Goal: Navigation & Orientation: Find specific page/section

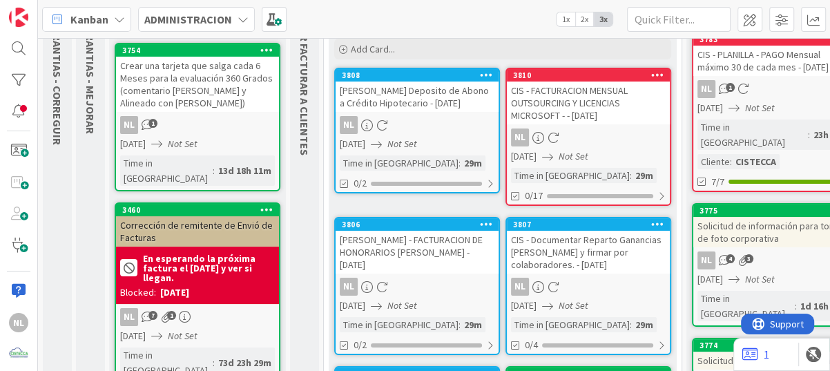
scroll to position [138, 0]
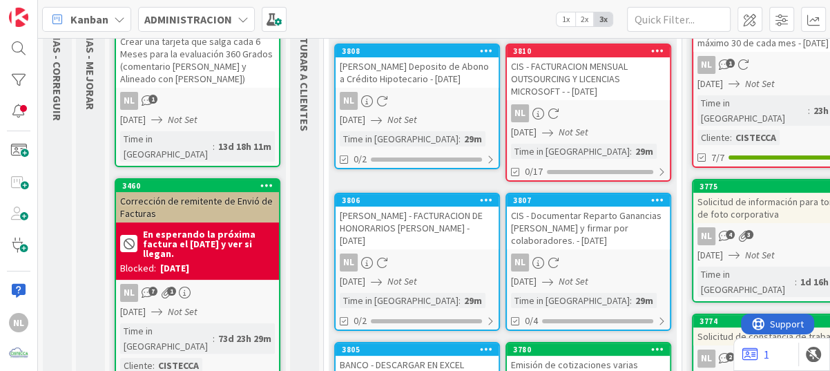
click at [417, 102] on div "3808 [PERSON_NAME] Deposito de Abono a Crédito Hipotecario - [DATE] NL [DATE] N…" at bounding box center [417, 107] width 166 height 126
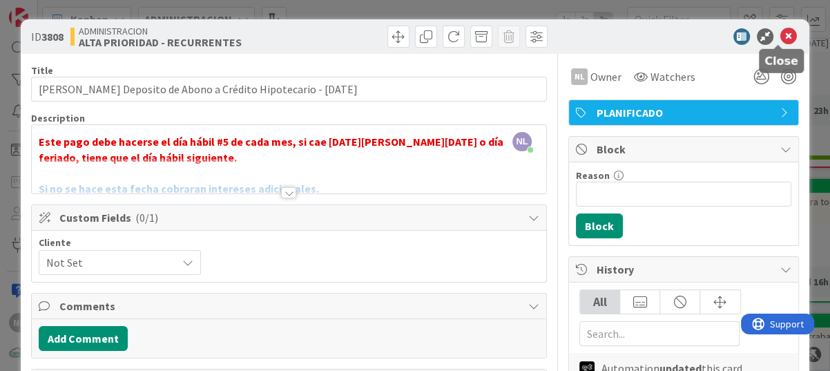
click at [781, 38] on icon at bounding box center [789, 36] width 17 height 17
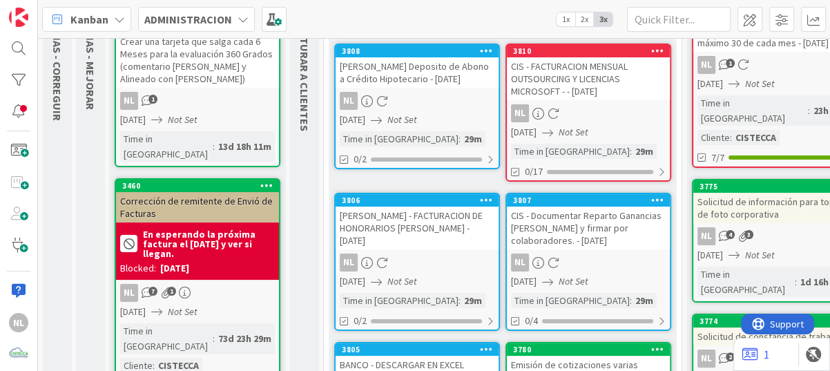
click at [402, 238] on div "3806 Gabriel Adrian - FACTURACION DE HONORARIOS GIL - 10/01/2025 NL 01/10/2025 …" at bounding box center [417, 262] width 166 height 138
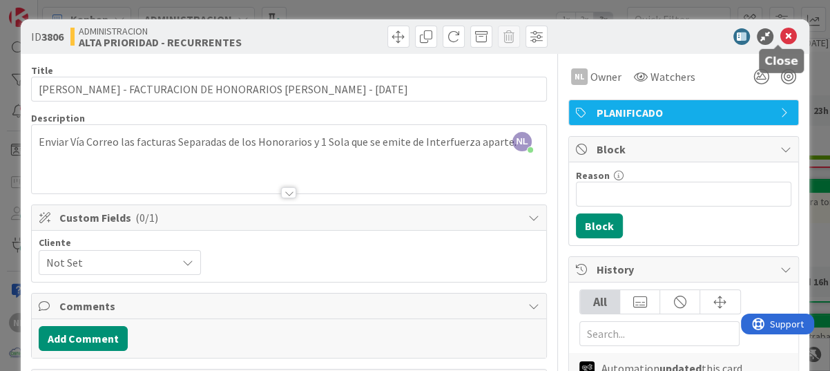
click at [781, 34] on icon at bounding box center [789, 36] width 17 height 17
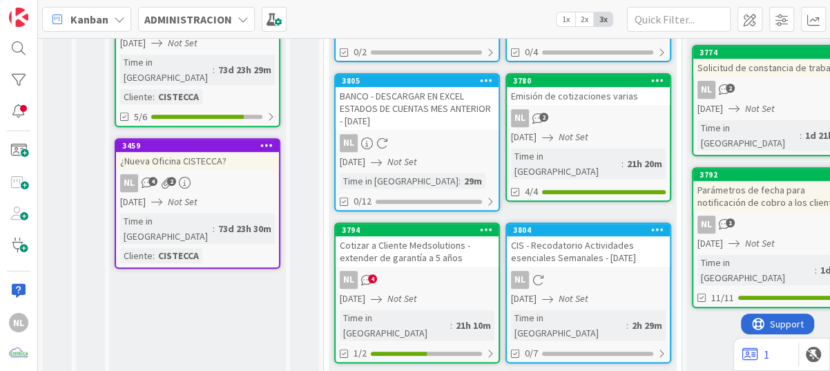
scroll to position [415, 0]
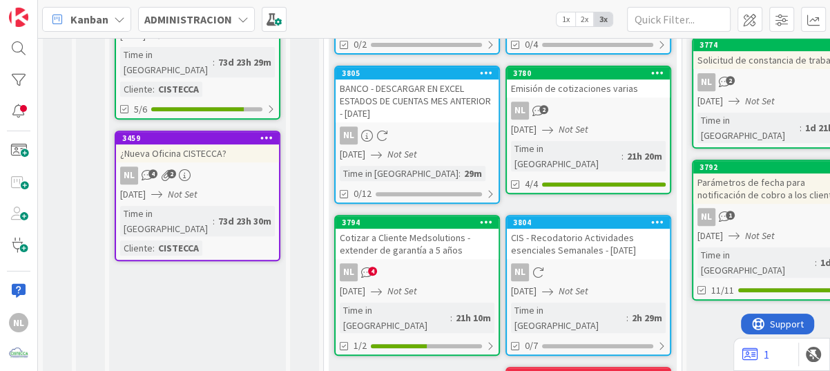
click at [444, 133] on div "NL" at bounding box center [417, 135] width 163 height 18
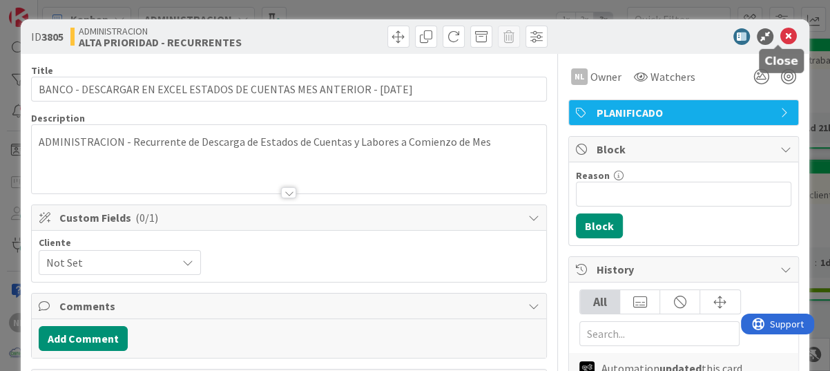
click at [781, 38] on icon at bounding box center [789, 36] width 17 height 17
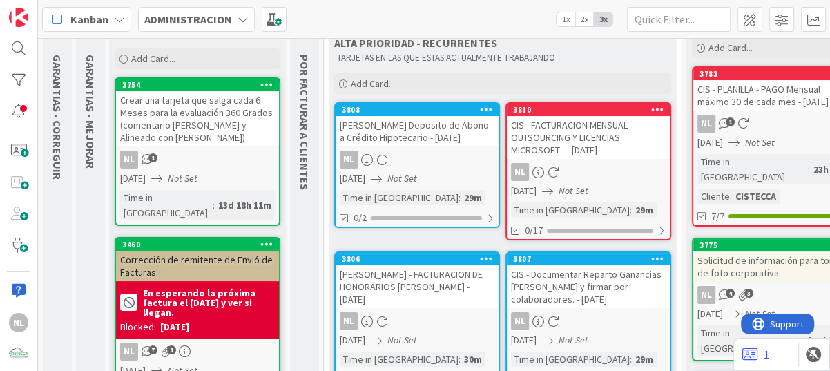
scroll to position [69, 0]
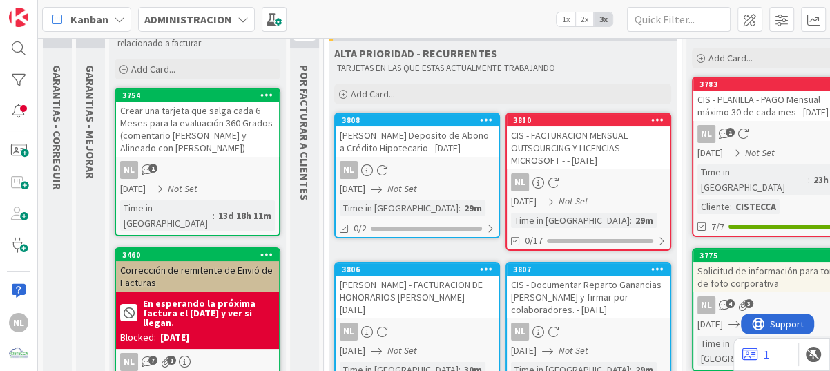
click at [607, 175] on div "NL" at bounding box center [588, 182] width 163 height 18
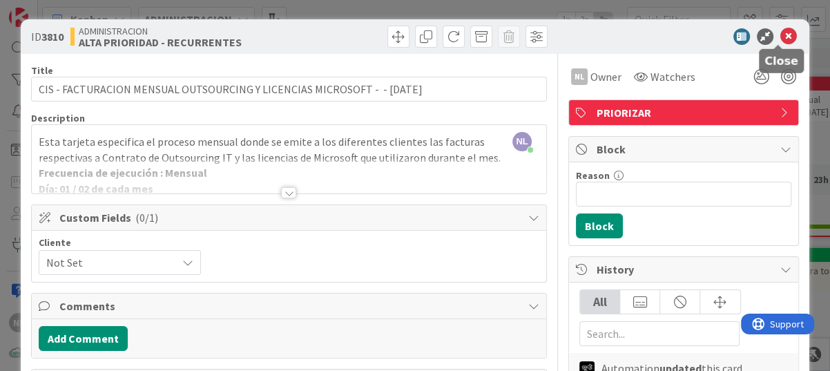
click at [781, 30] on icon at bounding box center [789, 36] width 17 height 17
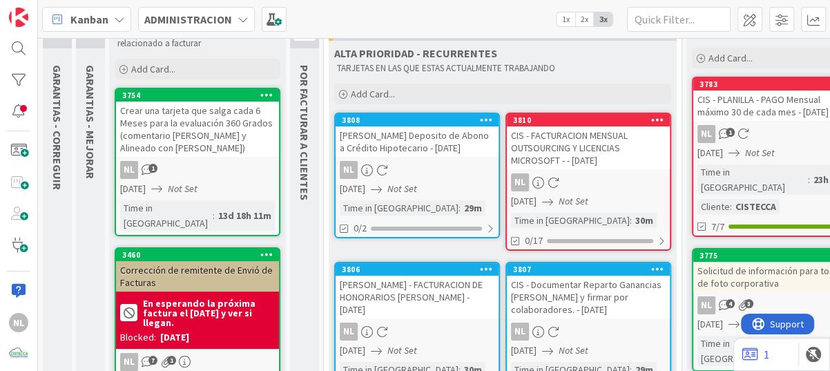
click at [590, 299] on div "CIS - Documentar Reparto Ganancias Q Anterior y firmar por colaboradores. - 10/…" at bounding box center [588, 297] width 163 height 43
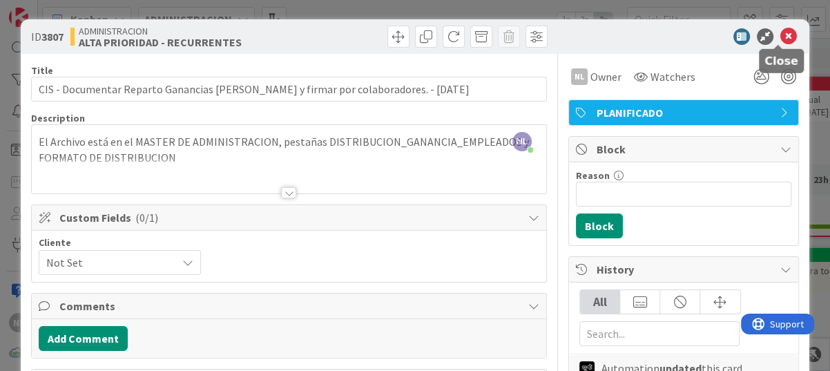
click at [781, 34] on icon at bounding box center [789, 36] width 17 height 17
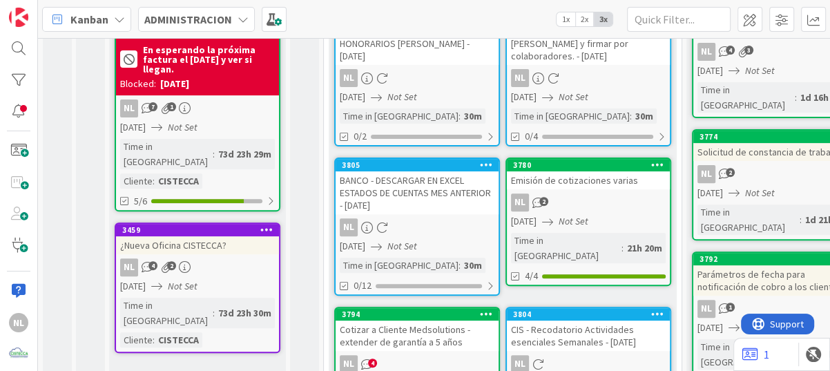
scroll to position [345, 0]
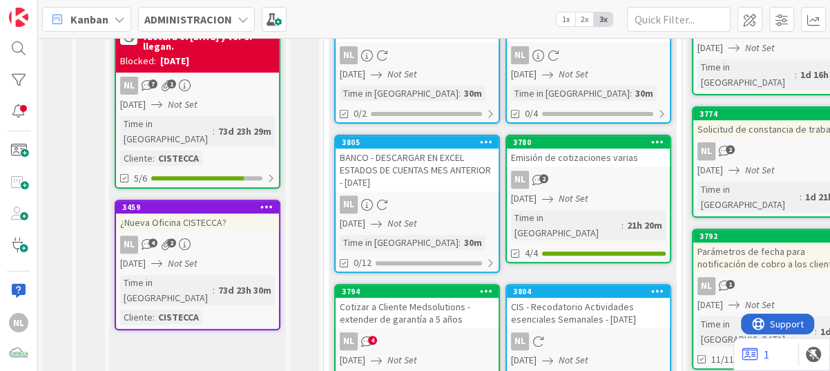
click at [615, 187] on div "NL 2" at bounding box center [588, 180] width 163 height 18
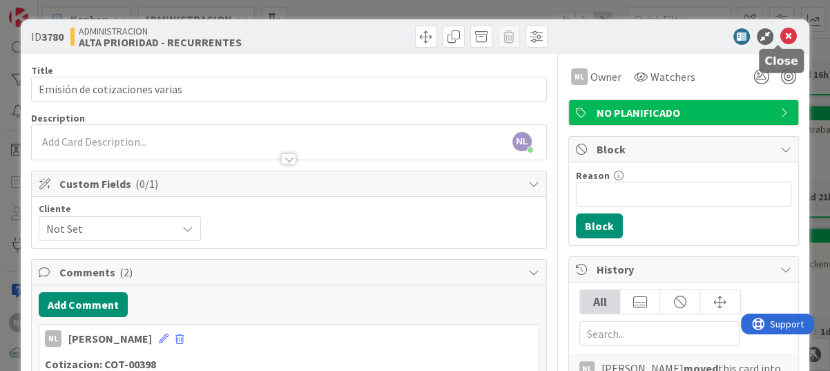
click at [781, 31] on icon at bounding box center [789, 36] width 17 height 17
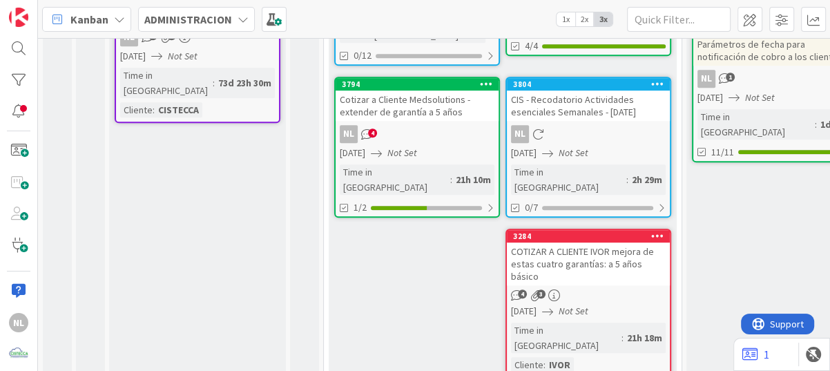
click at [408, 137] on div "NL 4" at bounding box center [417, 134] width 163 height 18
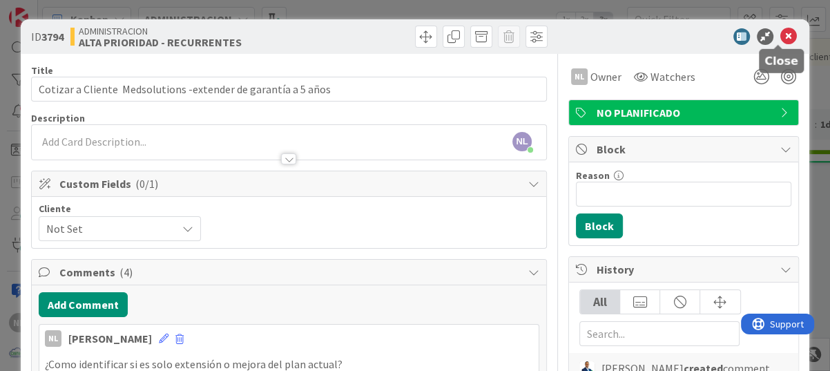
click at [781, 33] on icon at bounding box center [789, 36] width 17 height 17
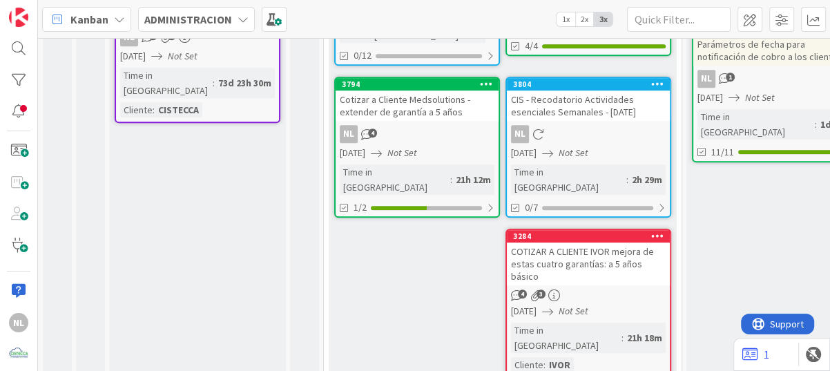
click at [613, 304] on div "19/05/2025 Not Set" at bounding box center [590, 311] width 159 height 15
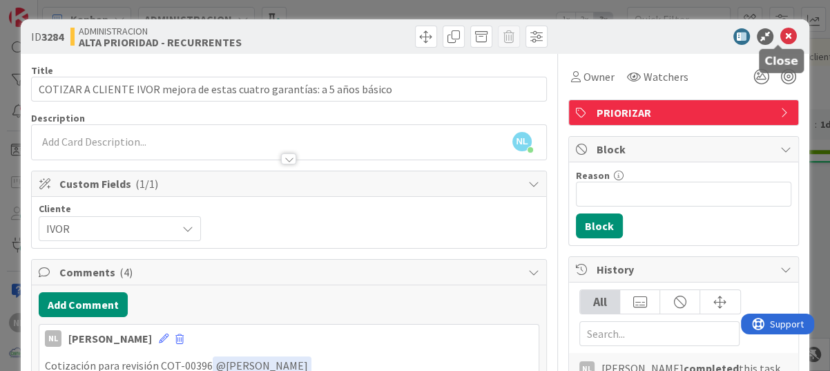
click at [781, 32] on icon at bounding box center [789, 36] width 17 height 17
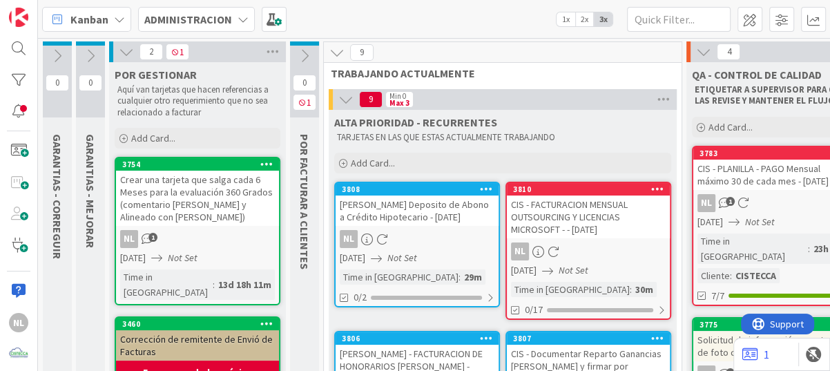
click at [126, 53] on icon at bounding box center [126, 51] width 15 height 15
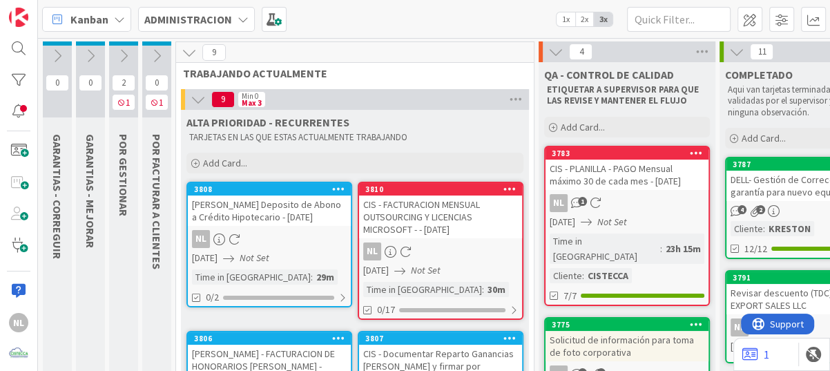
click at [153, 53] on icon at bounding box center [156, 55] width 15 height 15
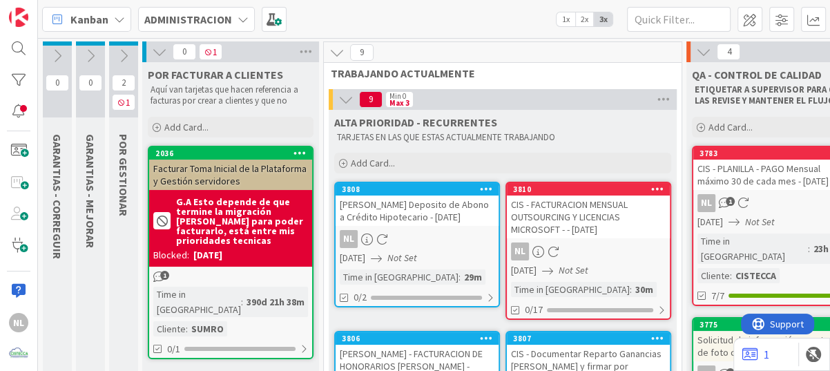
click at [153, 53] on icon at bounding box center [159, 51] width 15 height 15
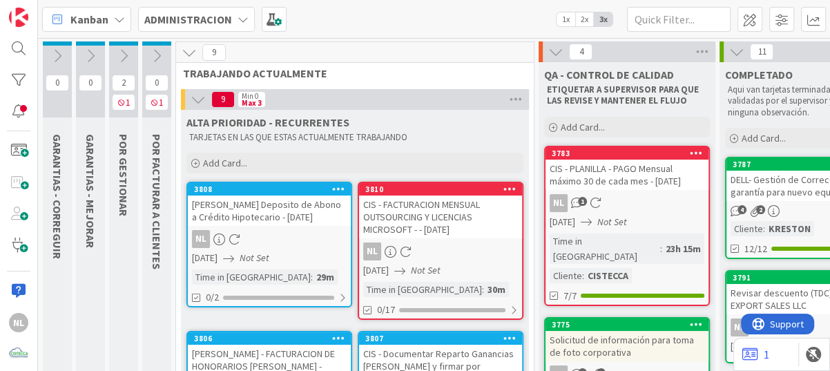
click at [435, 247] on div "NL" at bounding box center [440, 251] width 163 height 18
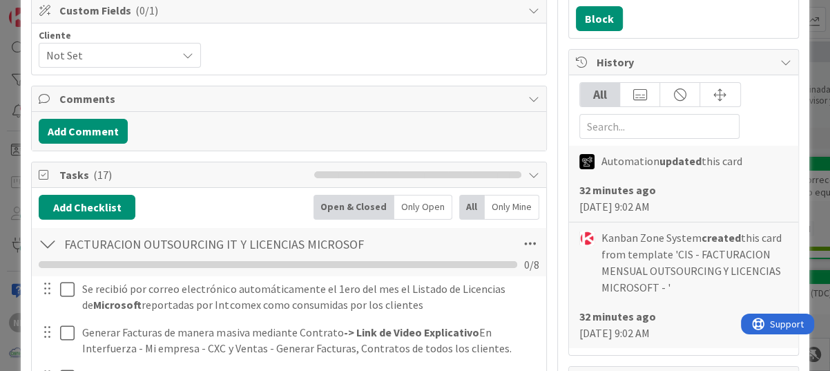
scroll to position [345, 0]
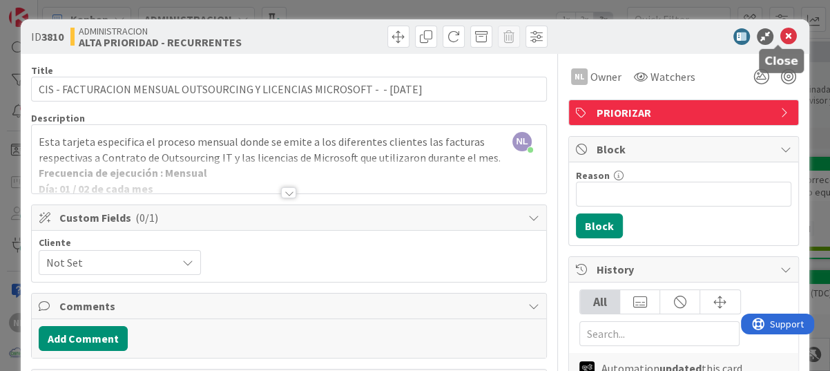
click at [782, 36] on icon at bounding box center [789, 36] width 17 height 17
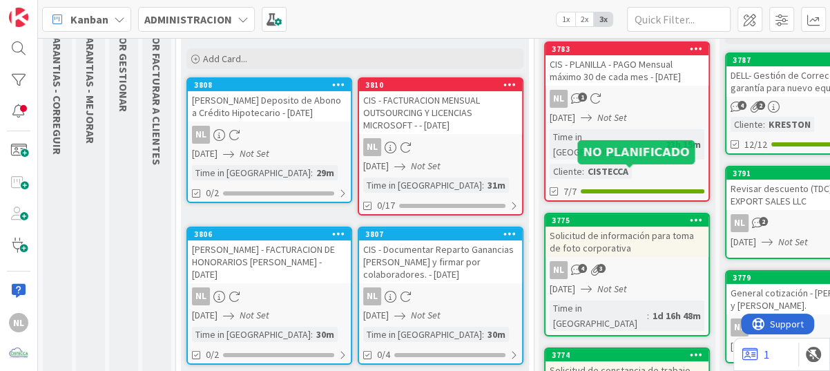
scroll to position [138, 0]
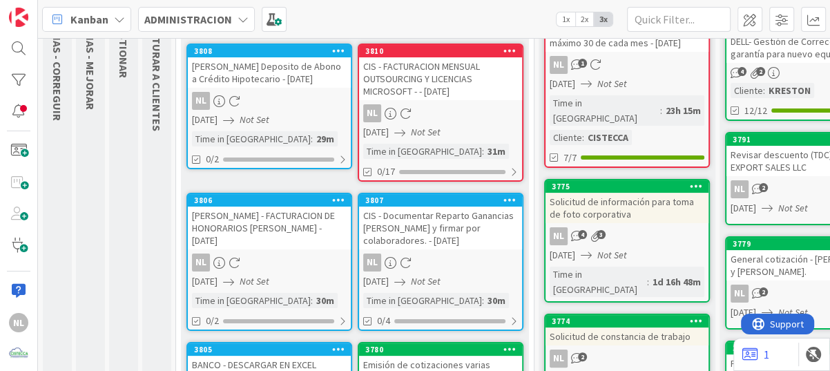
click at [660, 227] on div "NL 4 3" at bounding box center [627, 236] width 163 height 18
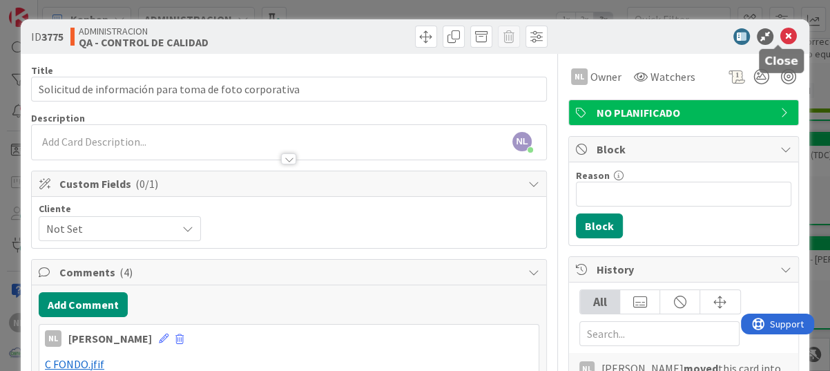
click at [781, 37] on icon at bounding box center [789, 36] width 17 height 17
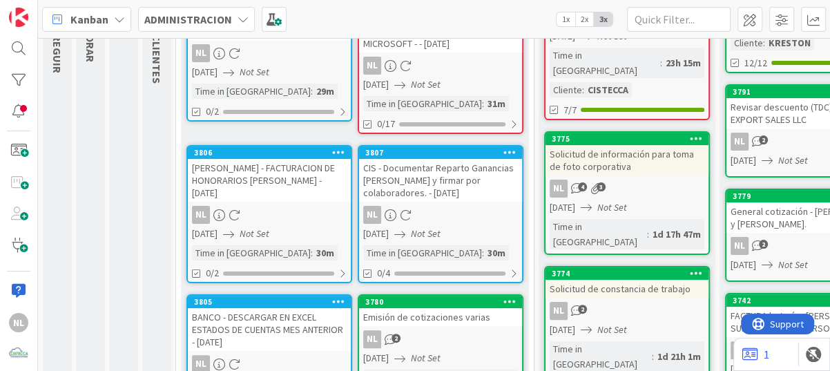
scroll to position [207, 0]
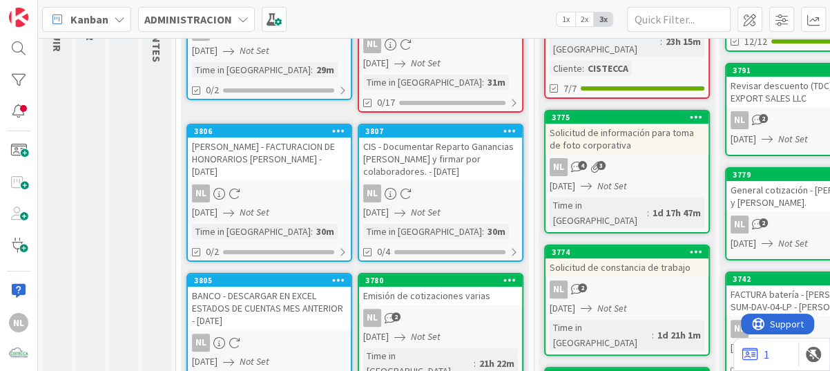
click at [413, 181] on div "3807 CIS - Documentar Reparto Ganancias Q Anterior y firmar por colaboradores. …" at bounding box center [441, 193] width 166 height 138
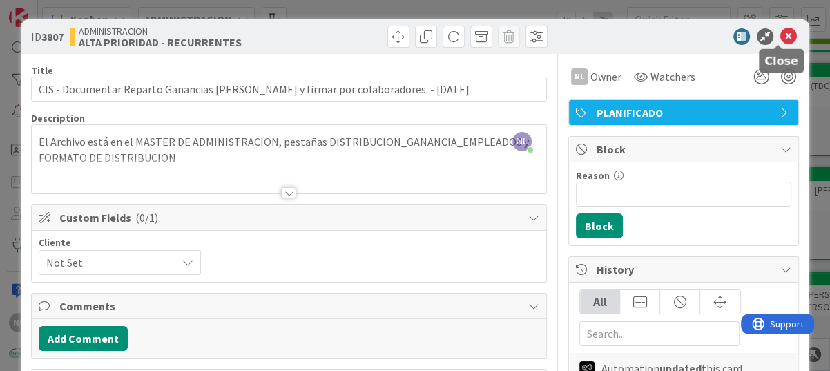
click at [781, 39] on icon at bounding box center [789, 36] width 17 height 17
